Goal: Transaction & Acquisition: Purchase product/service

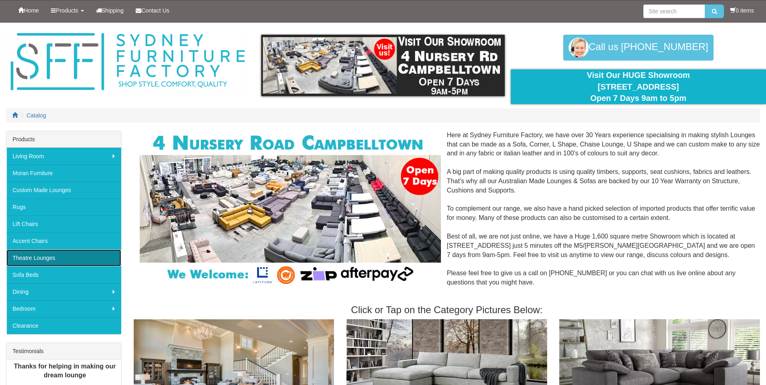
click at [52, 258] on link "Theatre Lounges" at bounding box center [63, 258] width 115 height 17
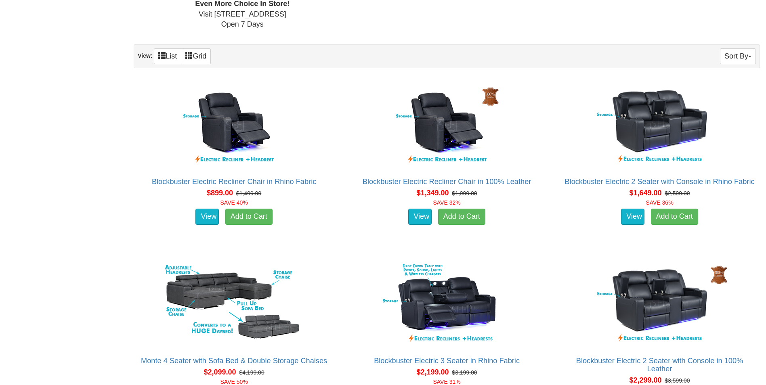
scroll to position [485, 0]
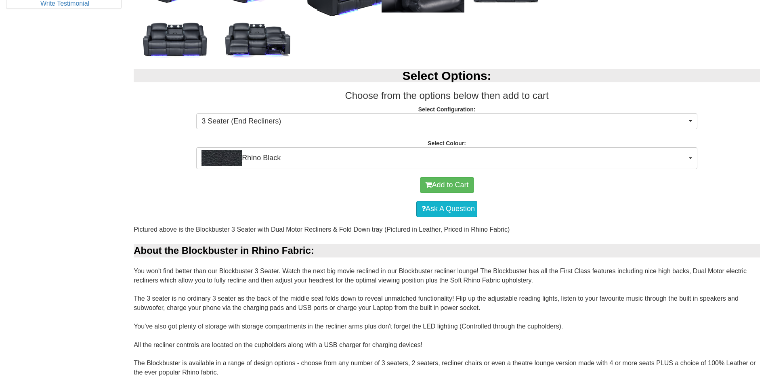
scroll to position [485, 0]
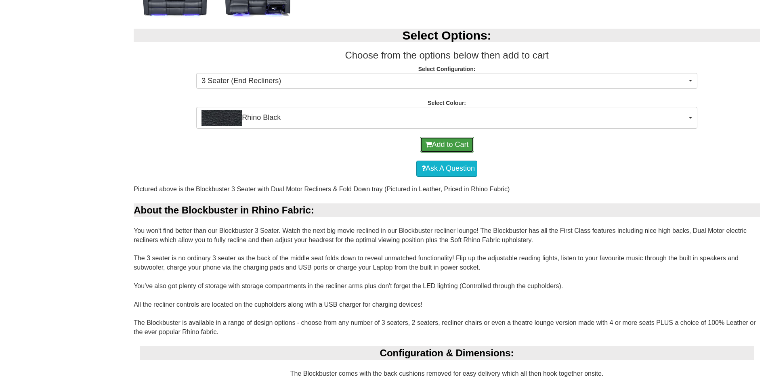
click at [447, 145] on button "Add to Cart" at bounding box center [447, 145] width 54 height 16
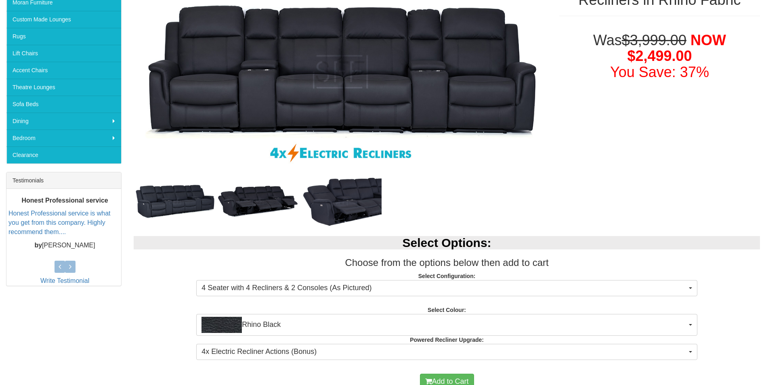
scroll to position [40, 0]
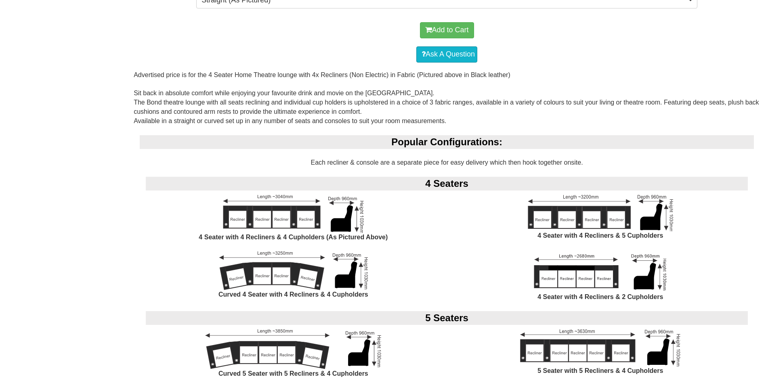
scroll to position [646, 0]
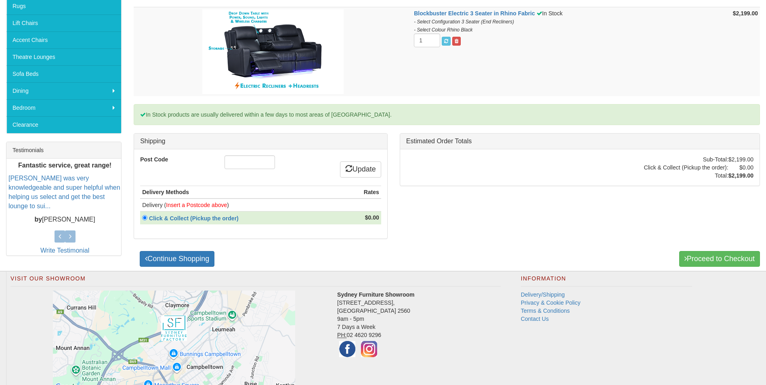
scroll to position [202, 0]
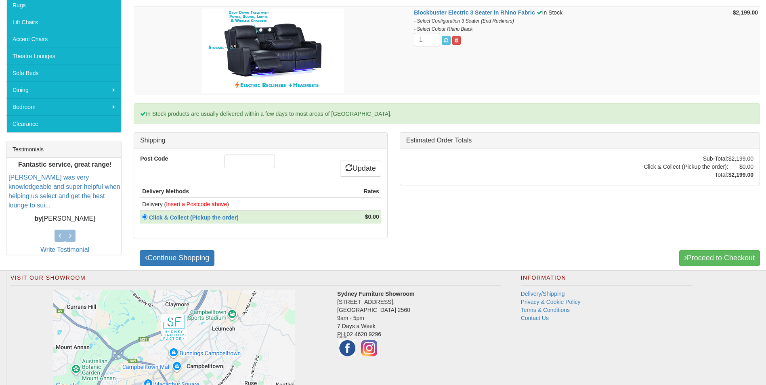
click at [255, 169] on div at bounding box center [260, 163] width 84 height 16
click at [257, 162] on input "Post Code" at bounding box center [250, 162] width 50 height 14
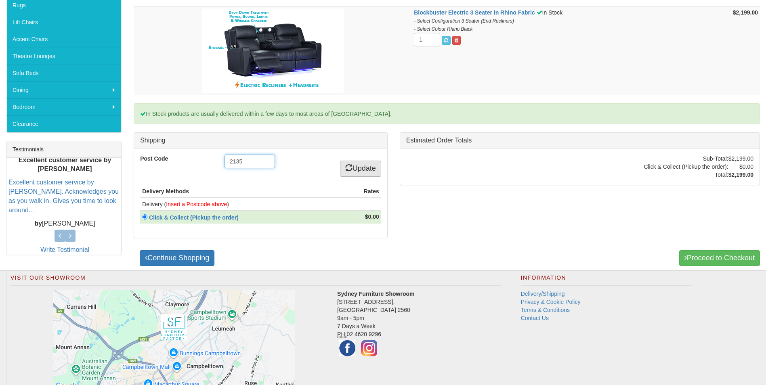
type input "2135"
click at [355, 168] on link "Update" at bounding box center [360, 169] width 41 height 16
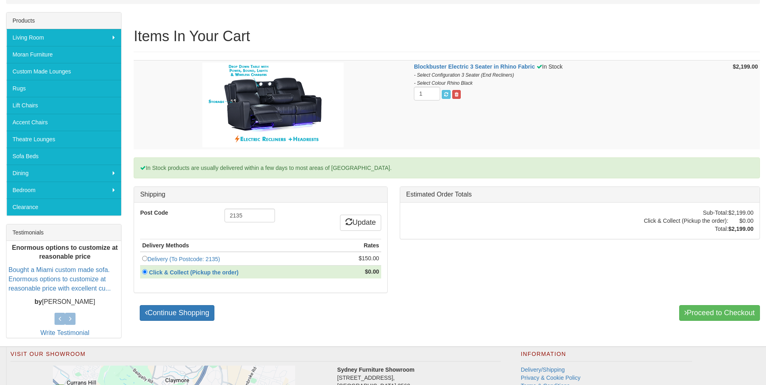
scroll to position [121, 0]
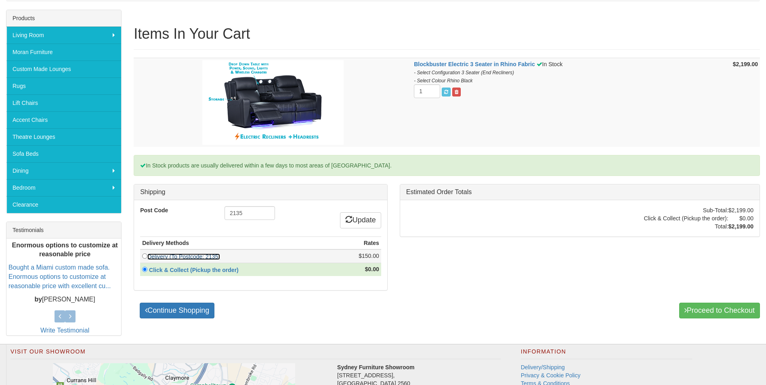
click at [148, 256] on link "Delivery (To Postcode: 2135)" at bounding box center [183, 257] width 73 height 6
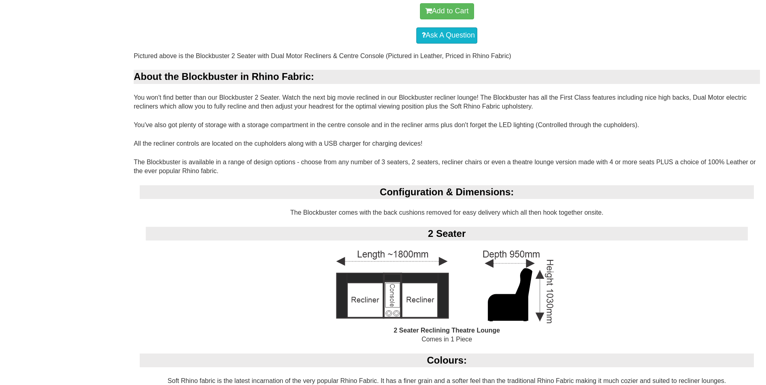
scroll to position [525, 0]
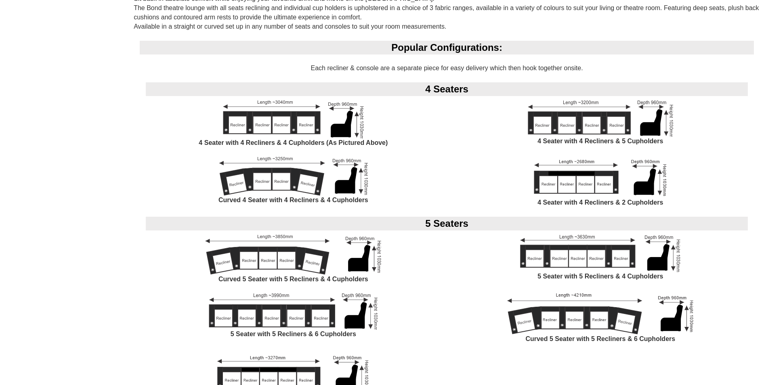
click at [456, 289] on div "5 Seater with 5 Recliners & 4 Cupholders" at bounding box center [600, 263] width 307 height 56
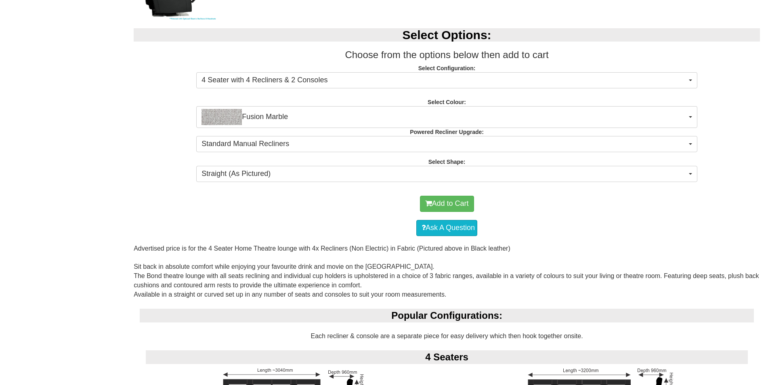
scroll to position [444, 0]
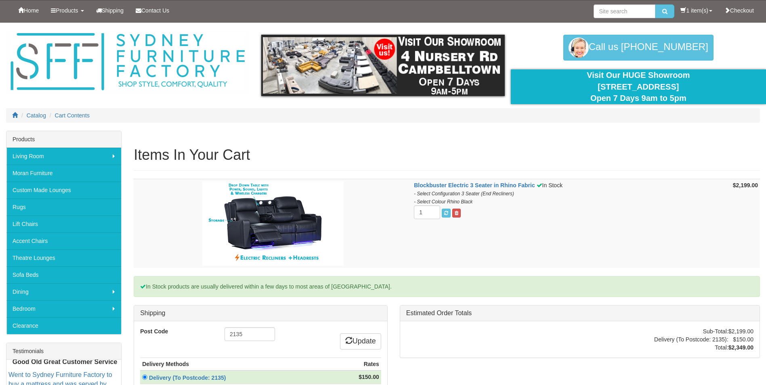
scroll to position [173, 0]
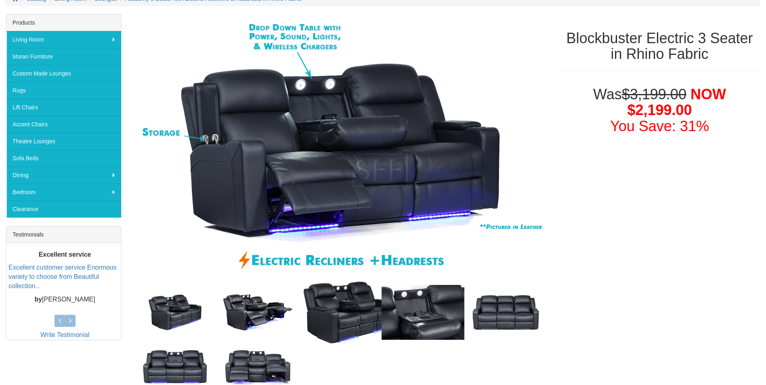
scroll to position [121, 0]
